Goal: Use online tool/utility: Utilize a website feature to perform a specific function

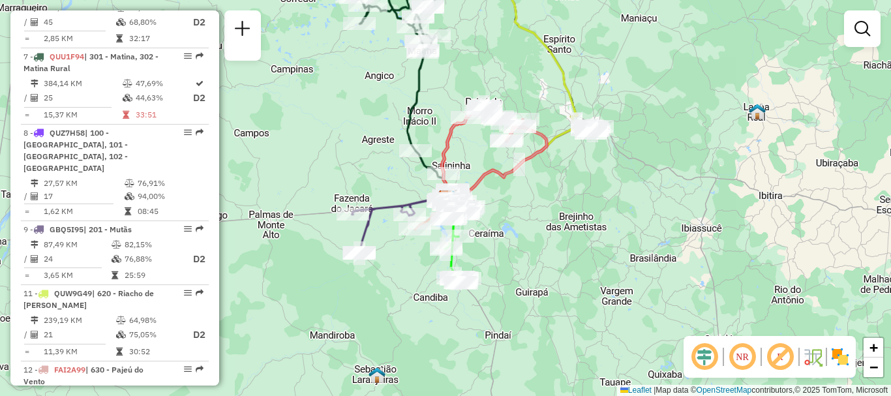
scroll to position [1242, 0]
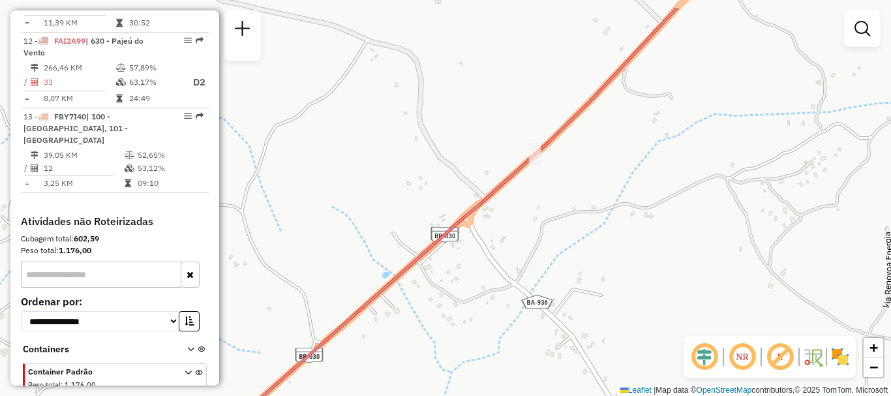
click at [561, 198] on div "Janela de atendimento Grade de atendimento Capacidade Transportadoras Veículos …" at bounding box center [445, 198] width 891 height 396
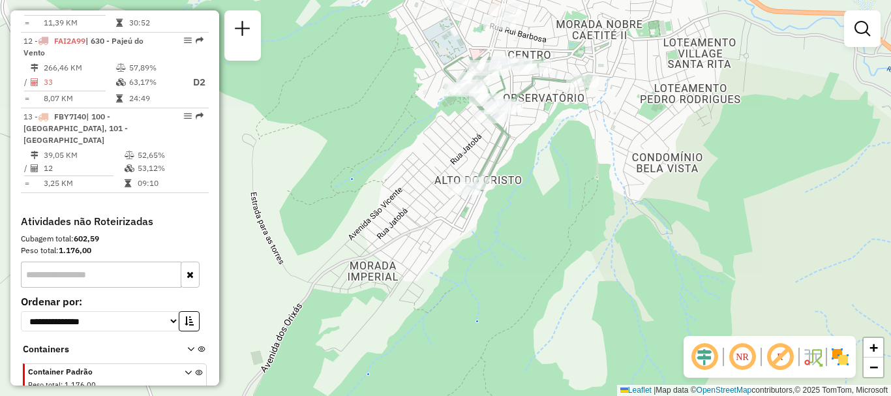
drag, startPoint x: 559, startPoint y: 51, endPoint x: 558, endPoint y: 147, distance: 96.5
click at [558, 147] on div "Janela de atendimento Grade de atendimento Capacidade Transportadoras Veículos …" at bounding box center [445, 198] width 891 height 396
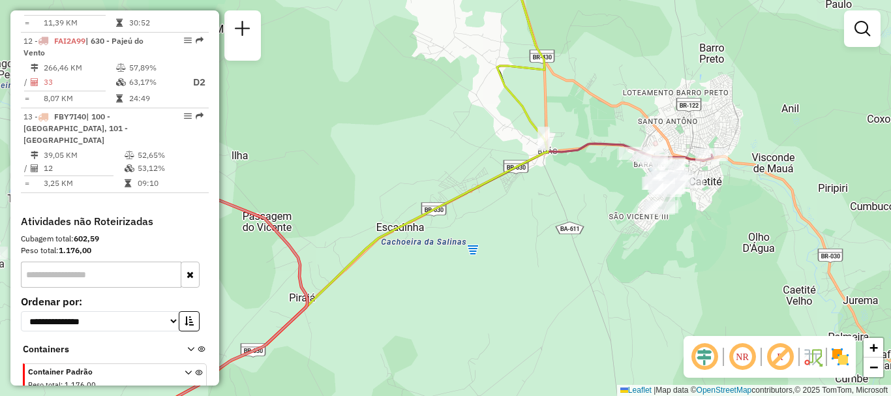
drag, startPoint x: 429, startPoint y: 140, endPoint x: 581, endPoint y: 204, distance: 164.6
click at [612, 102] on div "Janela de atendimento Grade de atendimento Capacidade Transportadoras Veículos …" at bounding box center [445, 198] width 891 height 396
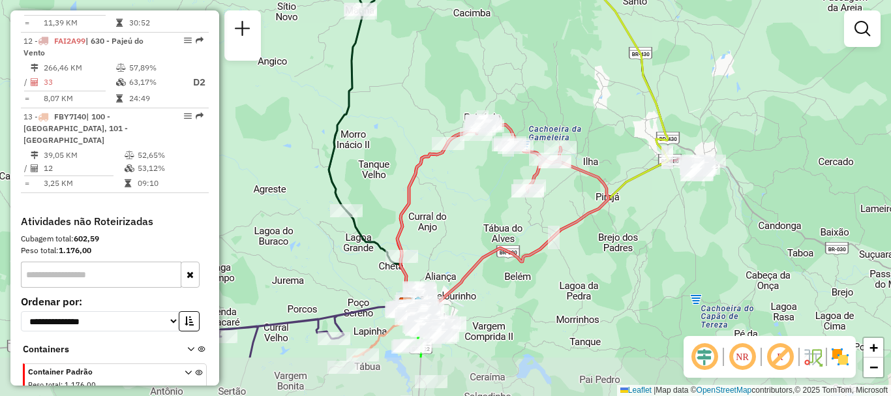
drag, startPoint x: 412, startPoint y: 273, endPoint x: 551, endPoint y: 196, distance: 158.6
click at [551, 196] on div "Janela de atendimento Grade de atendimento Capacidade Transportadoras Veículos …" at bounding box center [445, 198] width 891 height 396
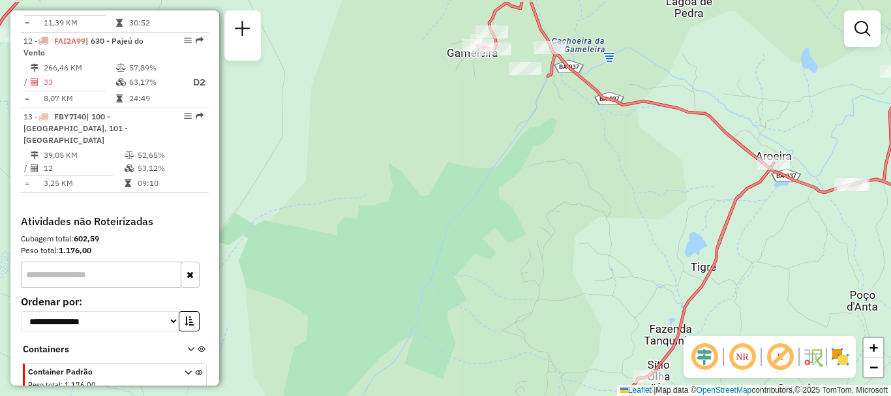
drag, startPoint x: 515, startPoint y: 96, endPoint x: 506, endPoint y: 157, distance: 61.9
click at [506, 157] on div "Janela de atendimento Grade de atendimento Capacidade Transportadoras Veículos …" at bounding box center [445, 198] width 891 height 396
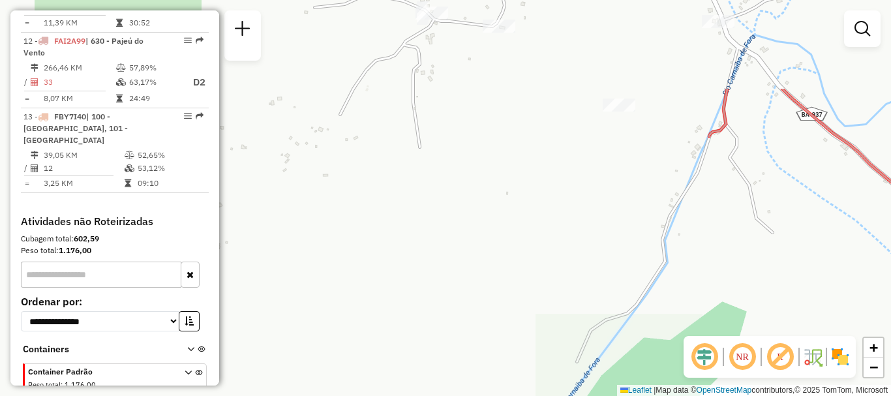
drag, startPoint x: 484, startPoint y: 93, endPoint x: 515, endPoint y: 229, distance: 139.1
click at [515, 229] on div "Janela de atendimento Grade de atendimento Capacidade Transportadoras Veículos …" at bounding box center [445, 198] width 891 height 396
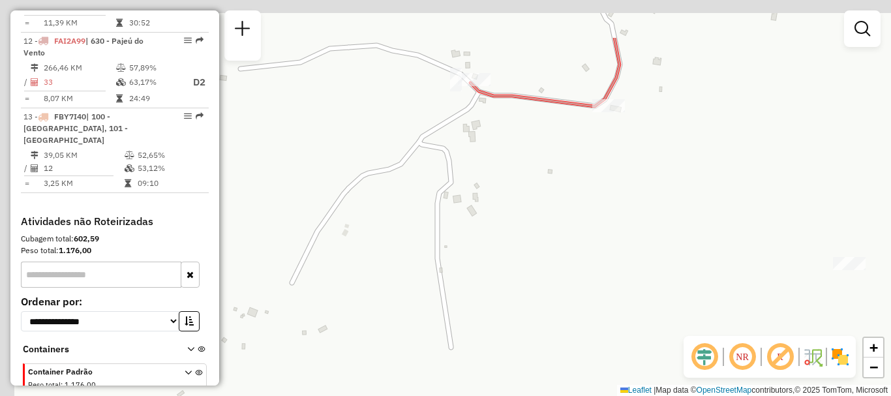
drag, startPoint x: 425, startPoint y: 33, endPoint x: 444, endPoint y: 110, distance: 80.1
click at [444, 110] on div "Janela de atendimento Grade de atendimento Capacidade Transportadoras Veículos …" at bounding box center [445, 198] width 891 height 396
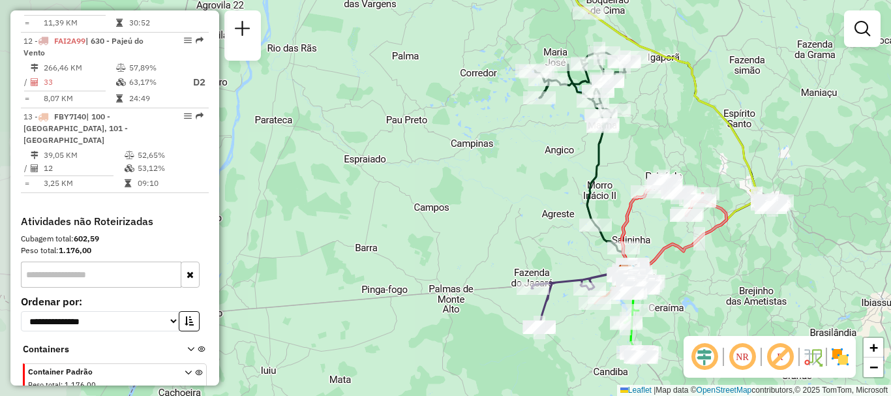
drag, startPoint x: 476, startPoint y: 97, endPoint x: 669, endPoint y: 103, distance: 193.2
click at [669, 103] on div "Janela de atendimento Grade de atendimento Capacidade Transportadoras Veículos …" at bounding box center [445, 198] width 891 height 396
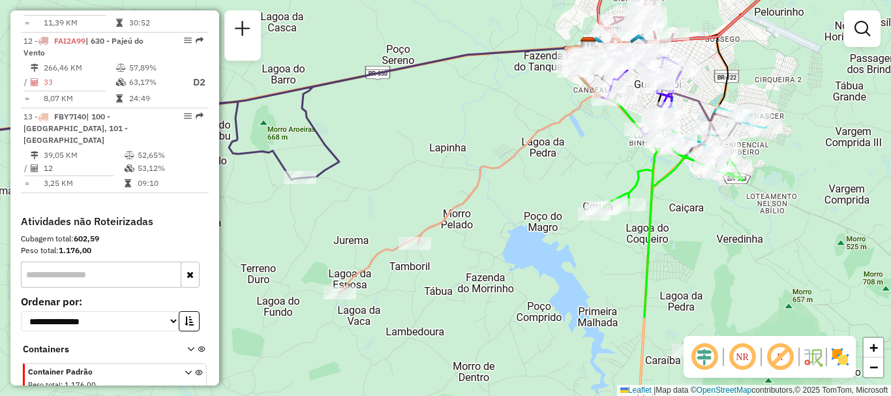
drag, startPoint x: 665, startPoint y: 292, endPoint x: 650, endPoint y: 175, distance: 118.4
click at [650, 175] on icon at bounding box center [668, 225] width 149 height 186
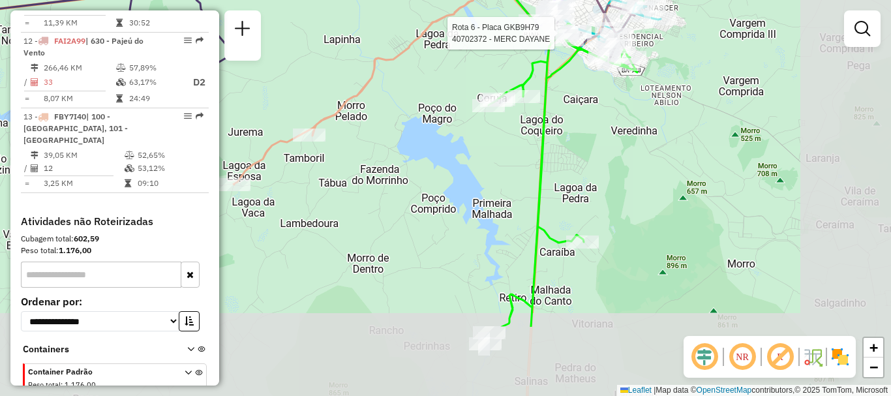
drag, startPoint x: 667, startPoint y: 304, endPoint x: 562, endPoint y: 196, distance: 151.3
click at [562, 196] on div "Rota 6 - Placa GKB9H79 40702372 - MERC [PERSON_NAME] de atendimento Grade de at…" at bounding box center [445, 198] width 891 height 396
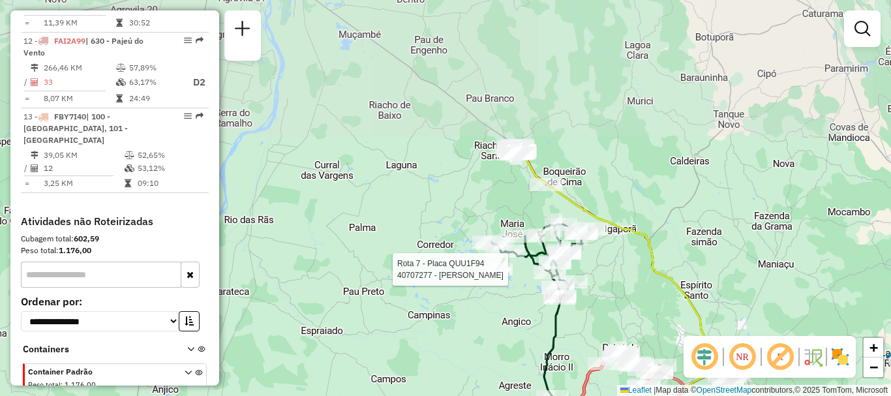
drag, startPoint x: 523, startPoint y: 127, endPoint x: 507, endPoint y: 277, distance: 150.9
click at [507, 276] on div at bounding box center [496, 269] width 33 height 13
